Goal: Find specific page/section: Find specific page/section

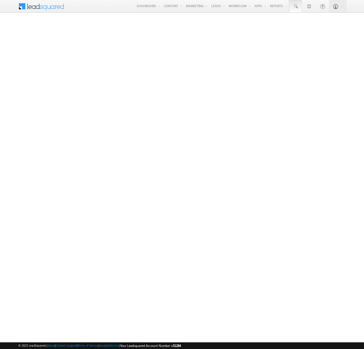
click at [296, 6] on span at bounding box center [295, 6] width 5 height 5
type input "8980966433"
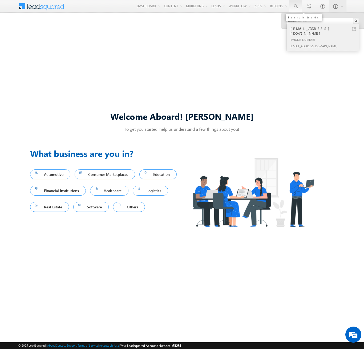
click at [325, 36] on div "[PHONE_NUMBER]" at bounding box center [325, 39] width 71 height 6
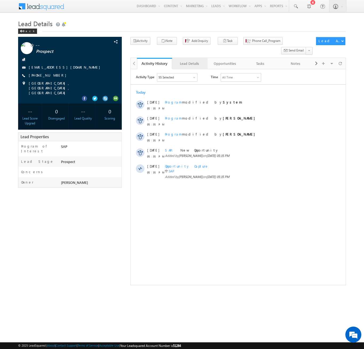
click at [190, 60] on div "Lead Details" at bounding box center [190, 63] width 26 height 6
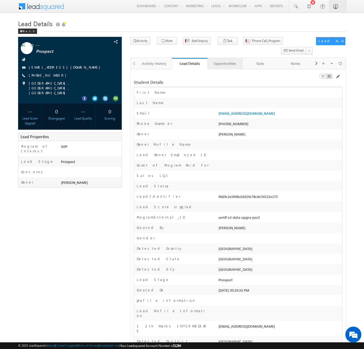
click at [225, 60] on div "Opportunities" at bounding box center [225, 63] width 26 height 6
